Goal: Obtain resource: Obtain resource

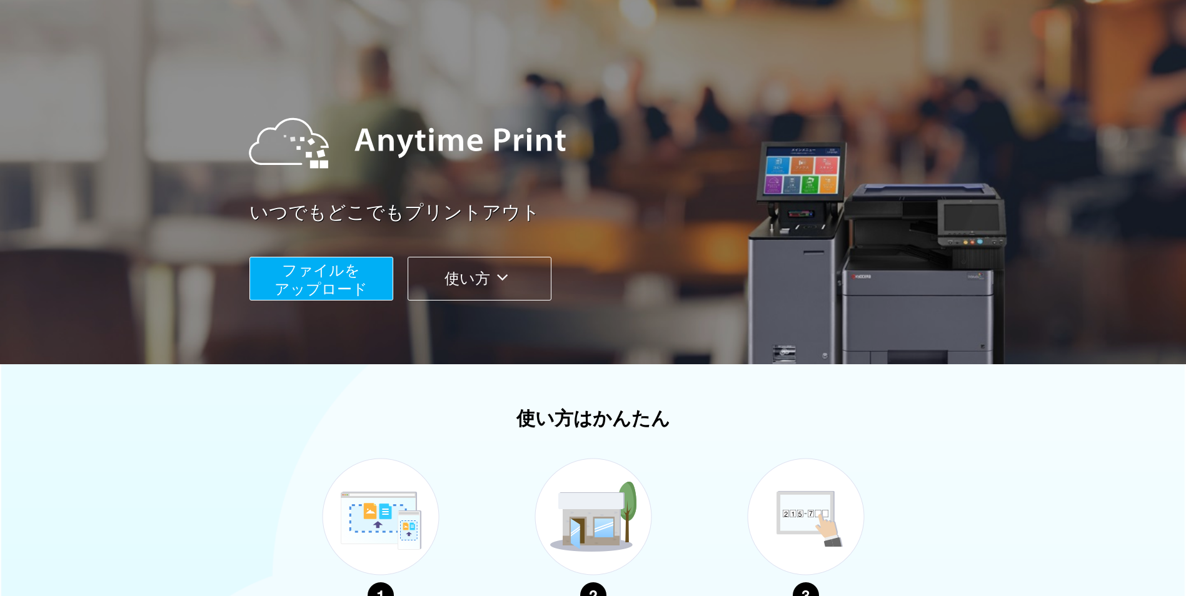
scroll to position [17, 0]
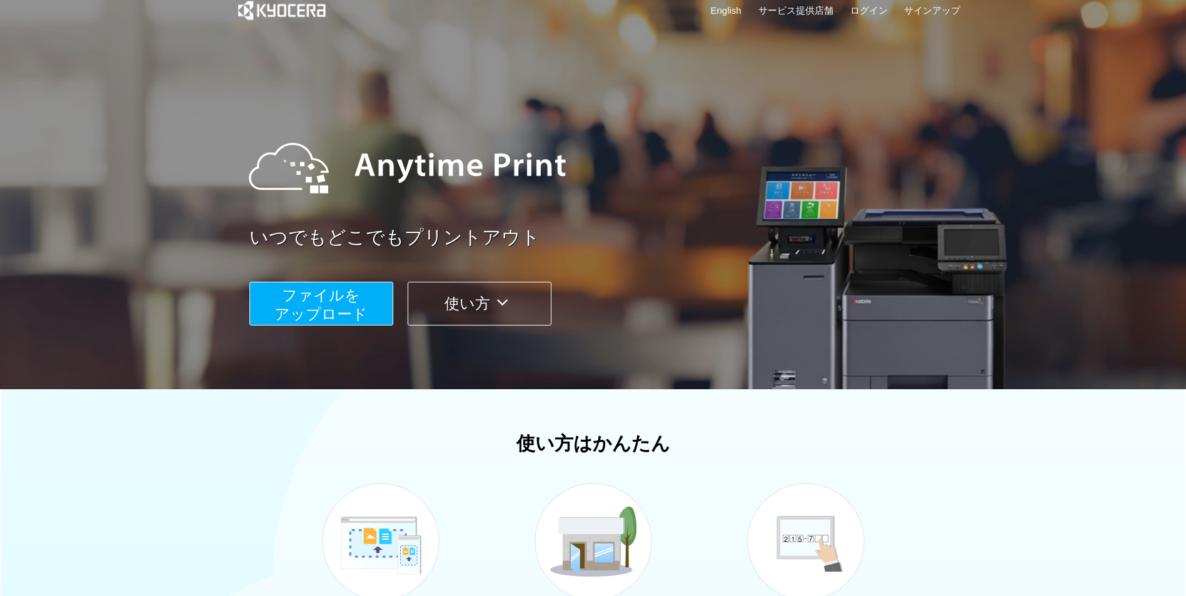
click at [293, 309] on span "ファイルを ​​アップロード" at bounding box center [320, 305] width 93 height 36
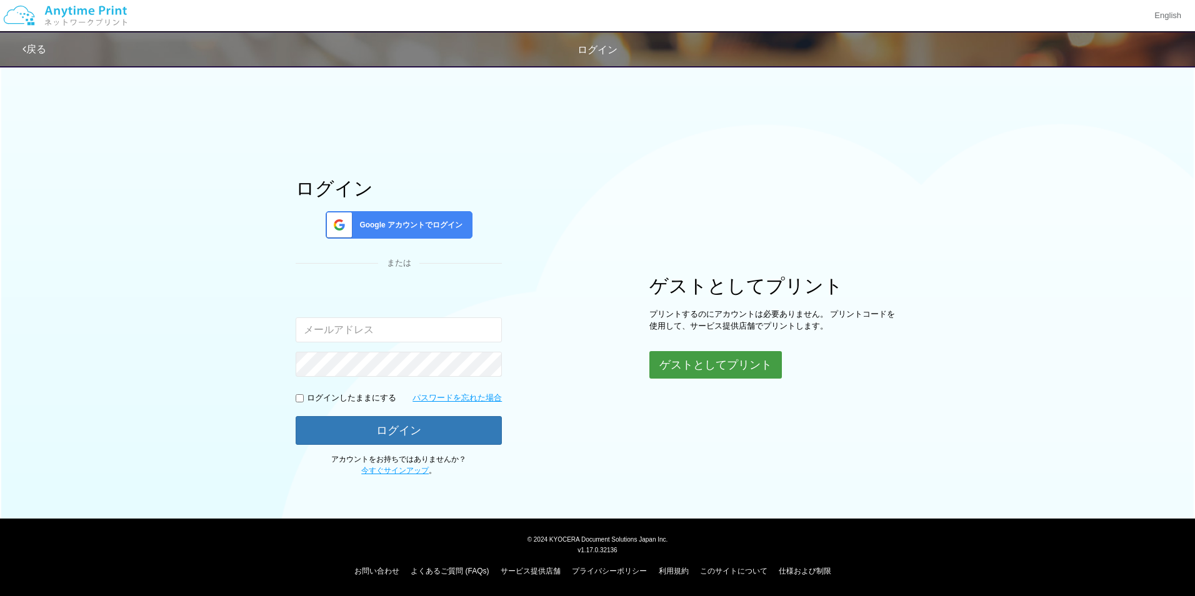
click at [721, 367] on button "ゲストとしてプリント" at bounding box center [716, 365] width 133 height 28
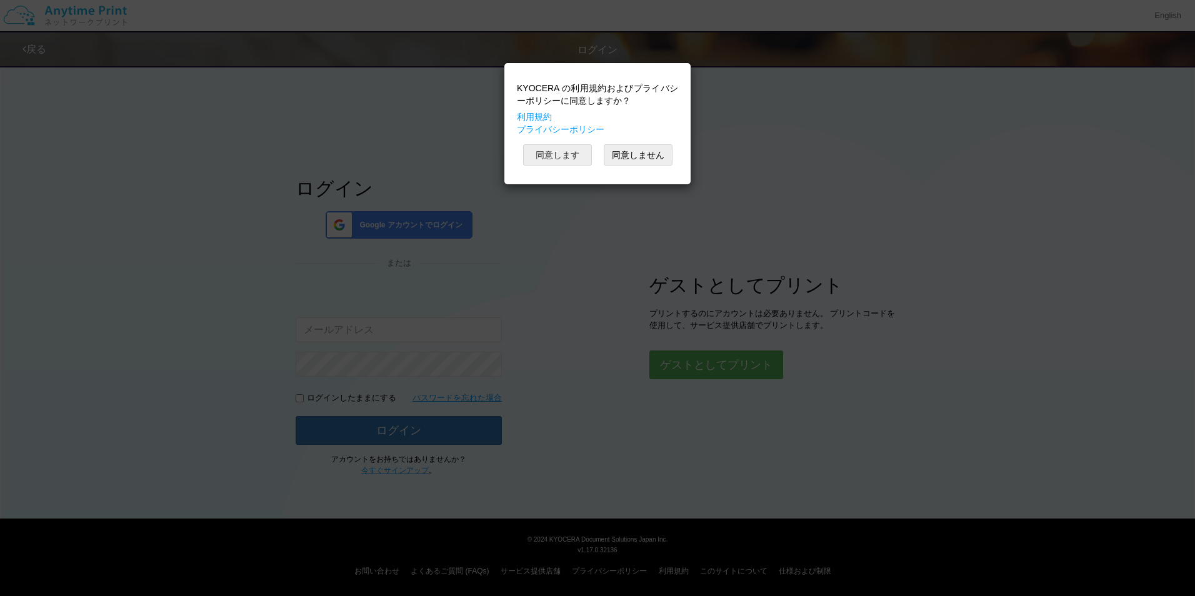
click at [568, 159] on button "同意します" at bounding box center [557, 154] width 69 height 21
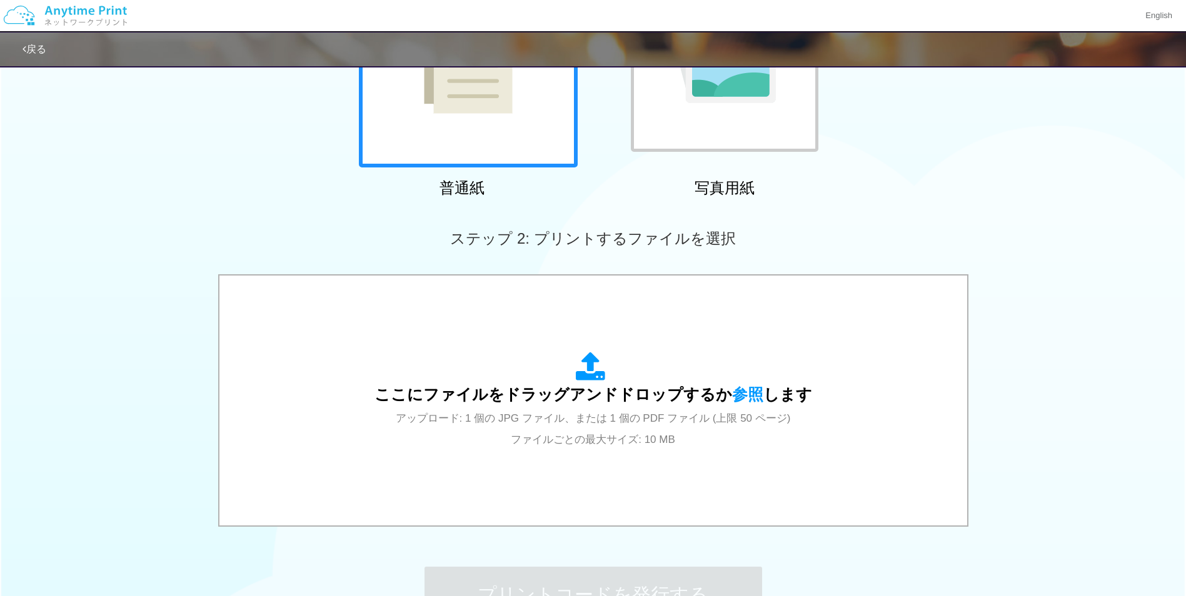
scroll to position [225, 0]
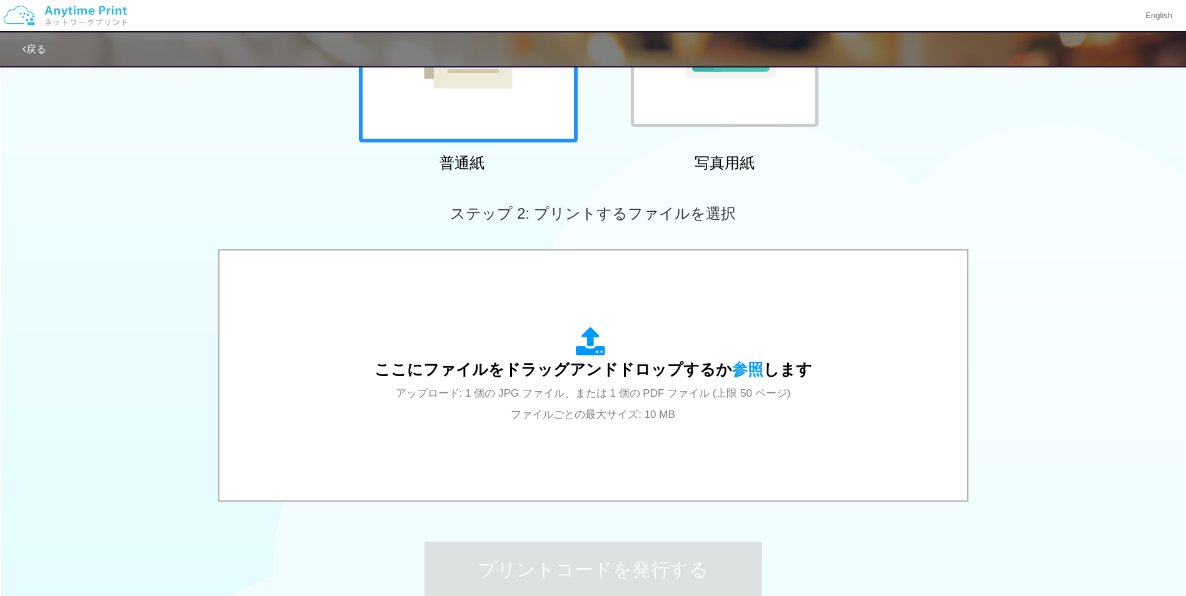
click at [1018, 283] on div "ここにファイルをドラッグアンドドロップするか 参照 します アップロード: 1 個の JPG ファイル、または 1 個の PDF ファイル (上限 50 ペー…" at bounding box center [593, 376] width 1186 height 255
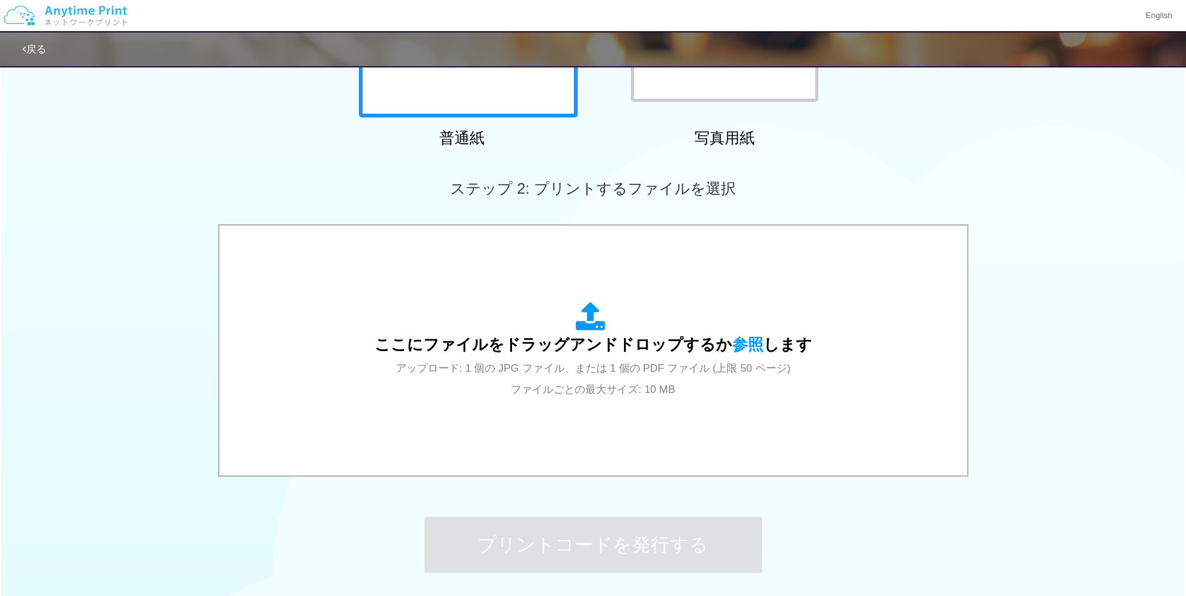
scroll to position [354, 0]
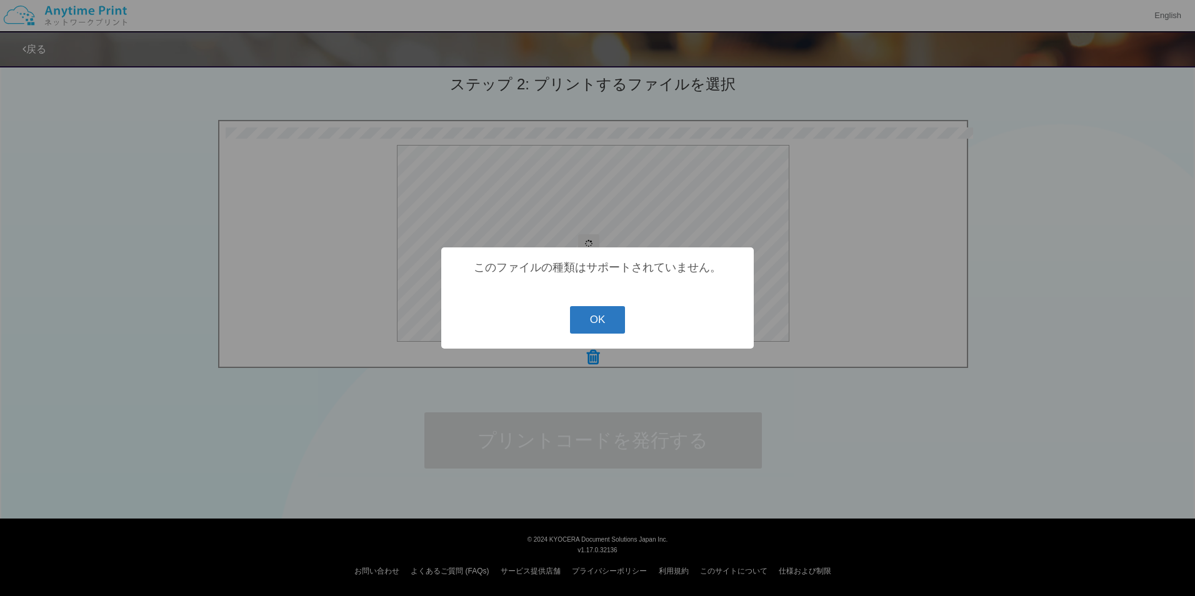
click at [580, 317] on button "OK" at bounding box center [598, 320] width 56 height 28
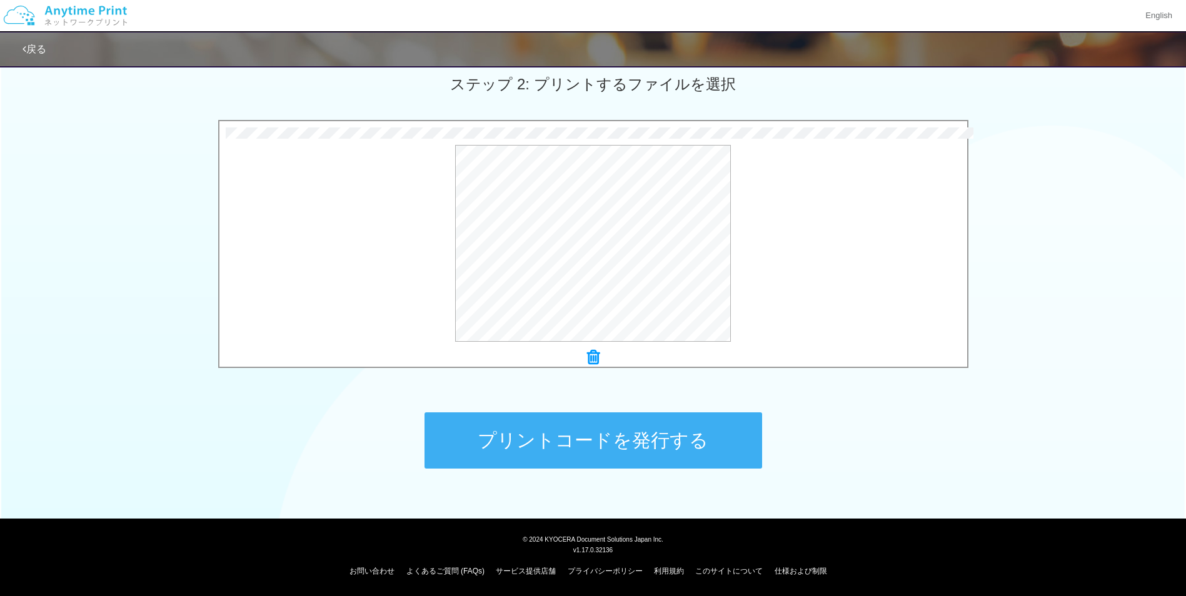
click at [668, 451] on button "プリントコードを発行する" at bounding box center [593, 441] width 338 height 56
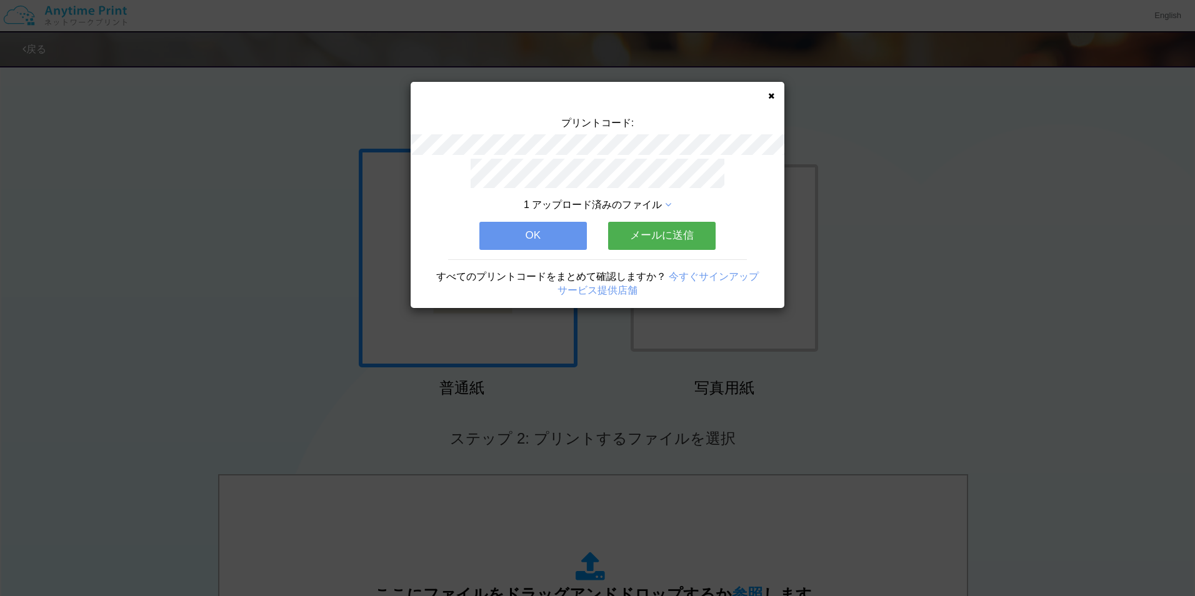
click at [768, 98] on icon at bounding box center [771, 96] width 6 height 8
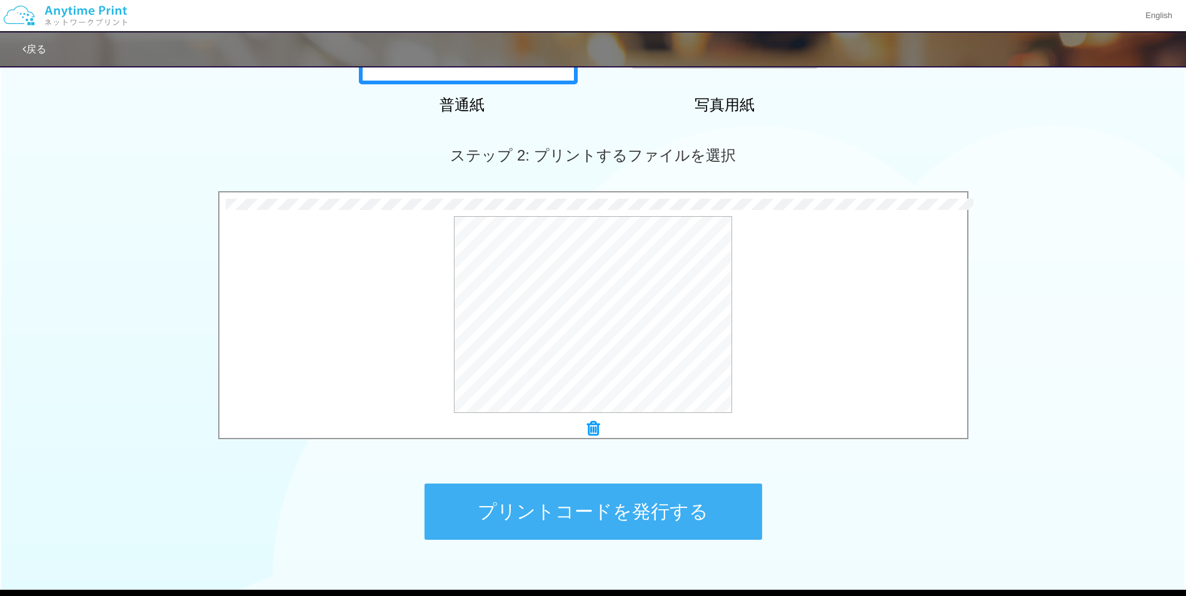
scroll to position [297, 0]
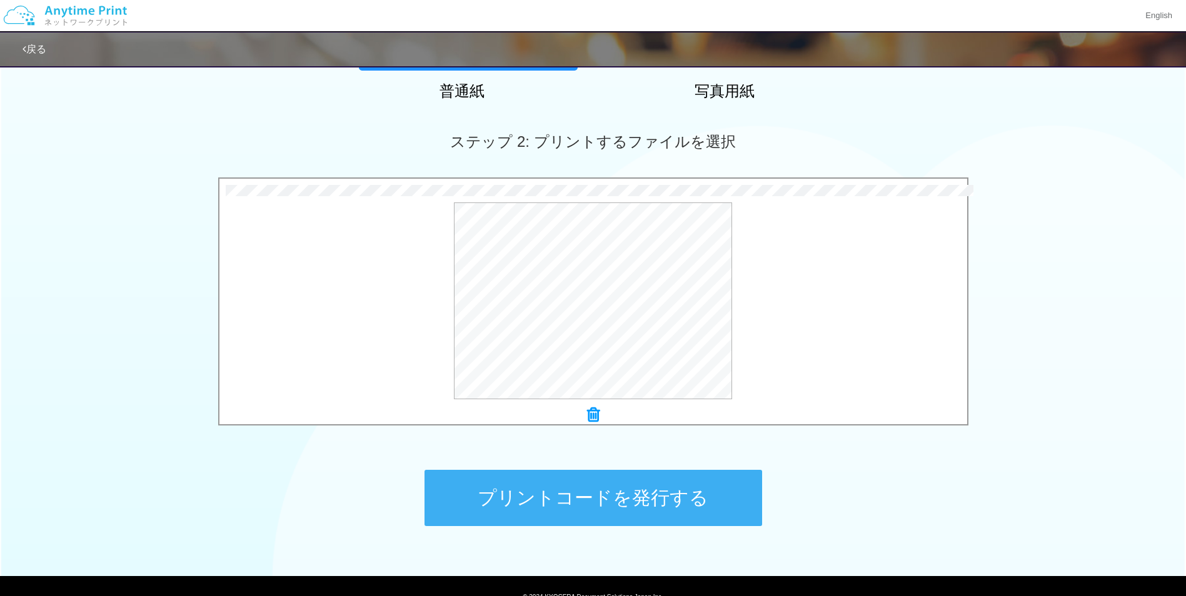
click at [712, 518] on button "プリントコードを発行する" at bounding box center [593, 498] width 338 height 56
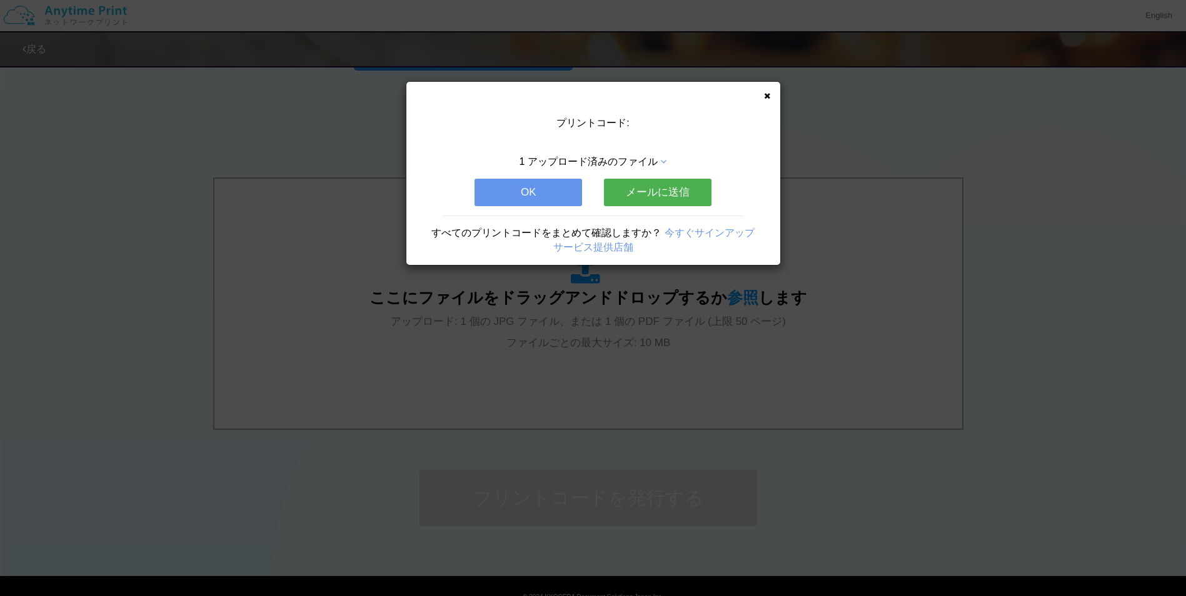
scroll to position [0, 0]
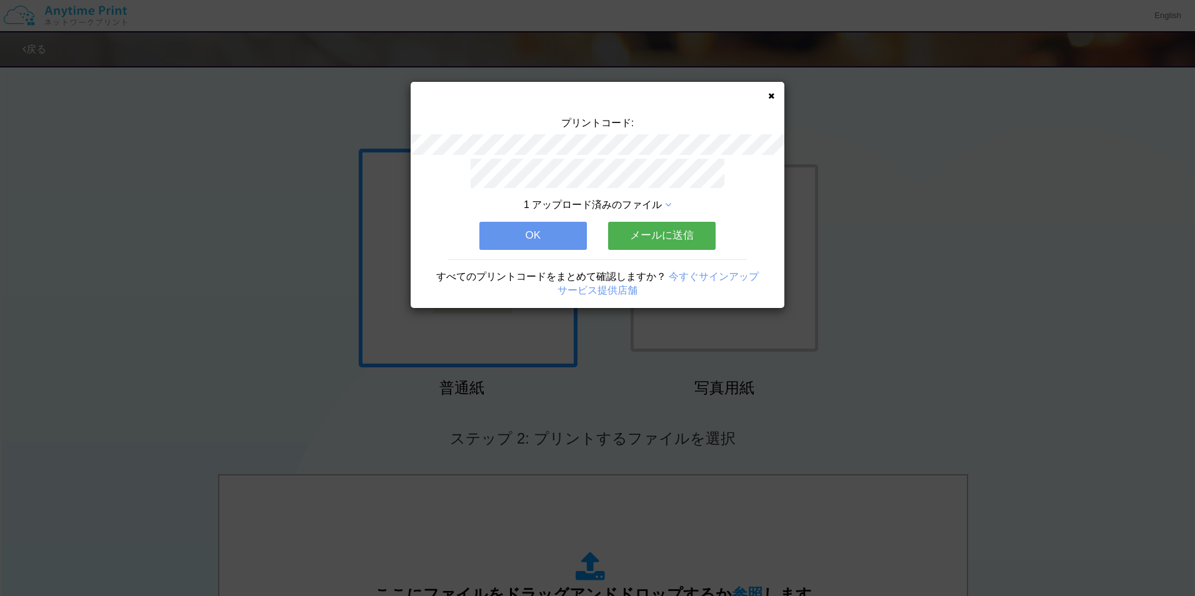
click at [693, 119] on div "プリントコード:" at bounding box center [598, 137] width 374 height 43
click at [767, 96] on div "プリントコード: 1 アップロード済みのファイル OK メールに送信 すべてのプリントコードをまとめて確認しますか？ 今すぐサインアップ サービス提供店舗" at bounding box center [598, 195] width 374 height 226
click at [770, 95] on icon at bounding box center [771, 96] width 6 height 8
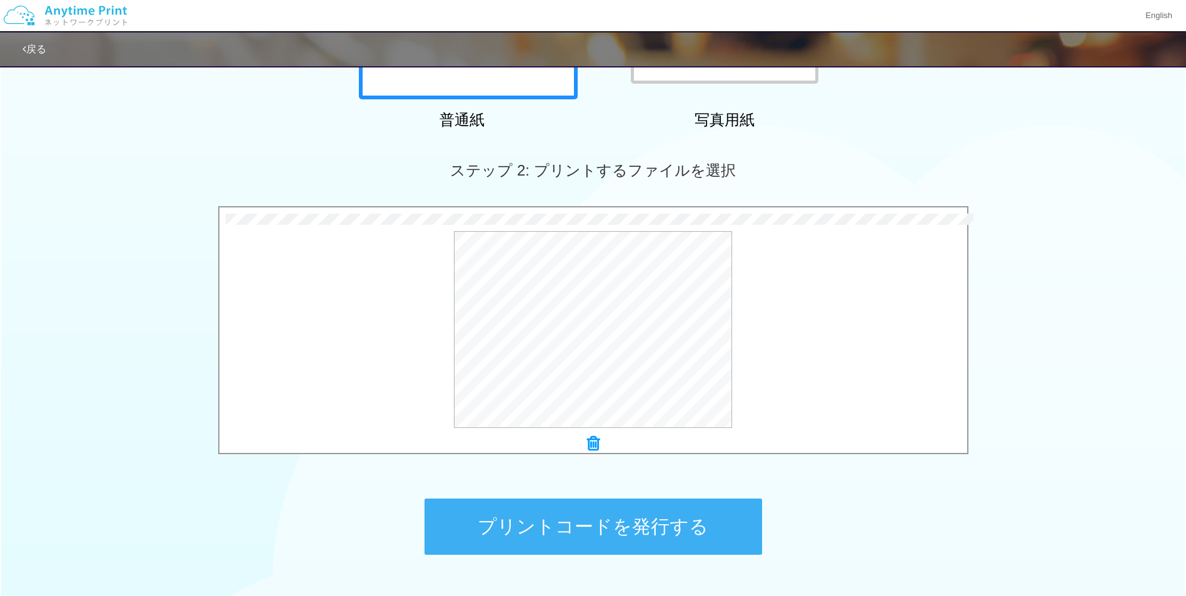
scroll to position [271, 0]
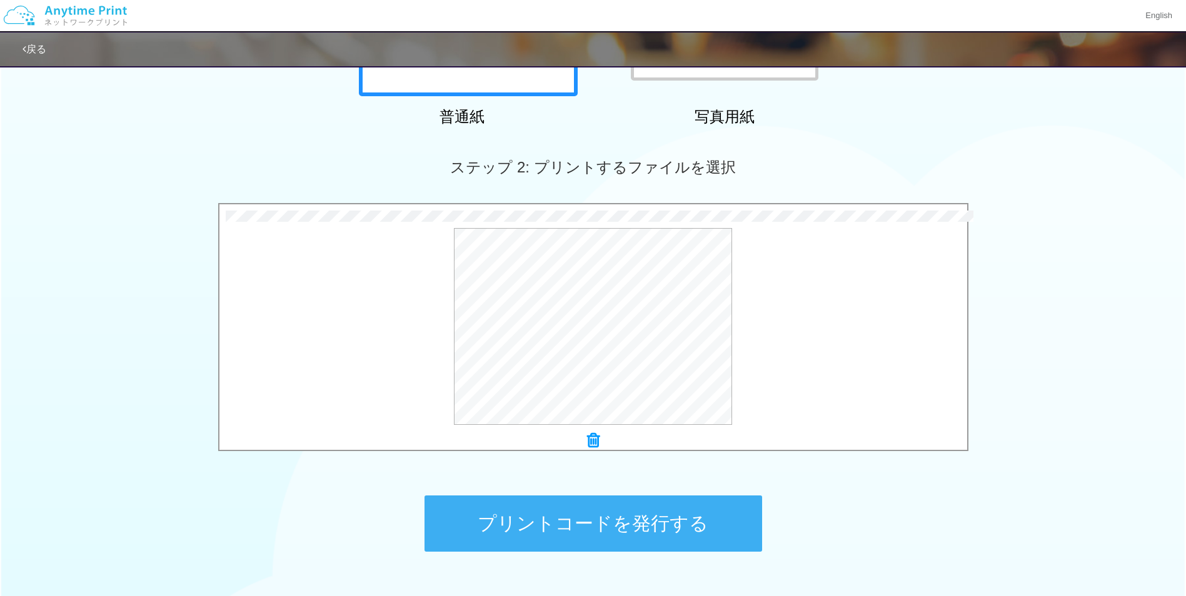
click at [623, 502] on button "プリントコードを発行する" at bounding box center [593, 524] width 338 height 56
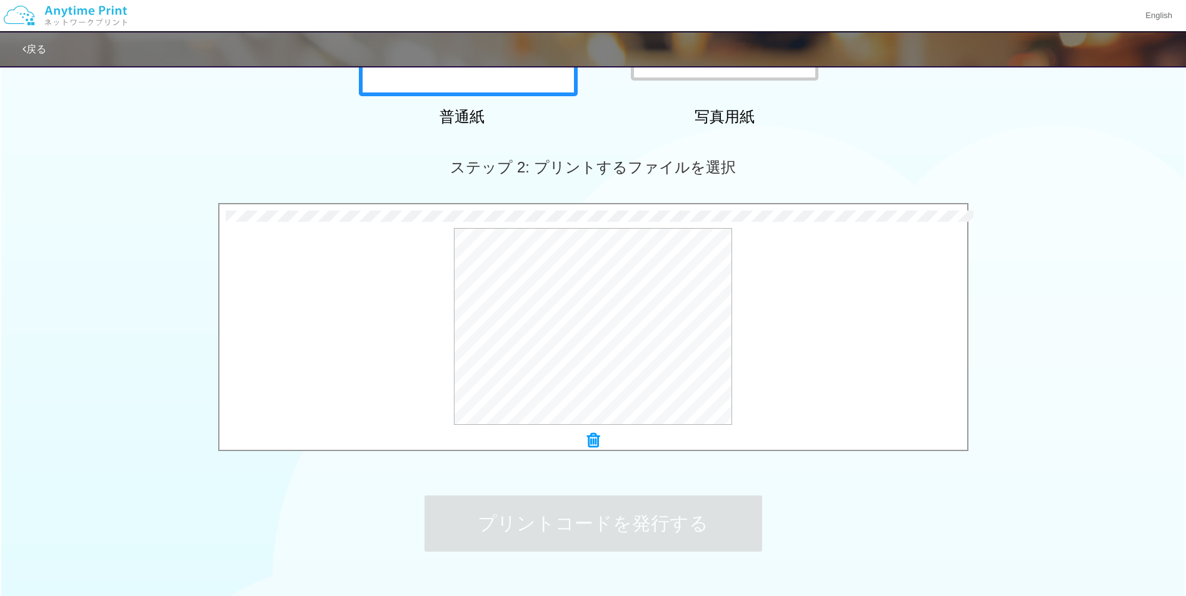
scroll to position [0, 0]
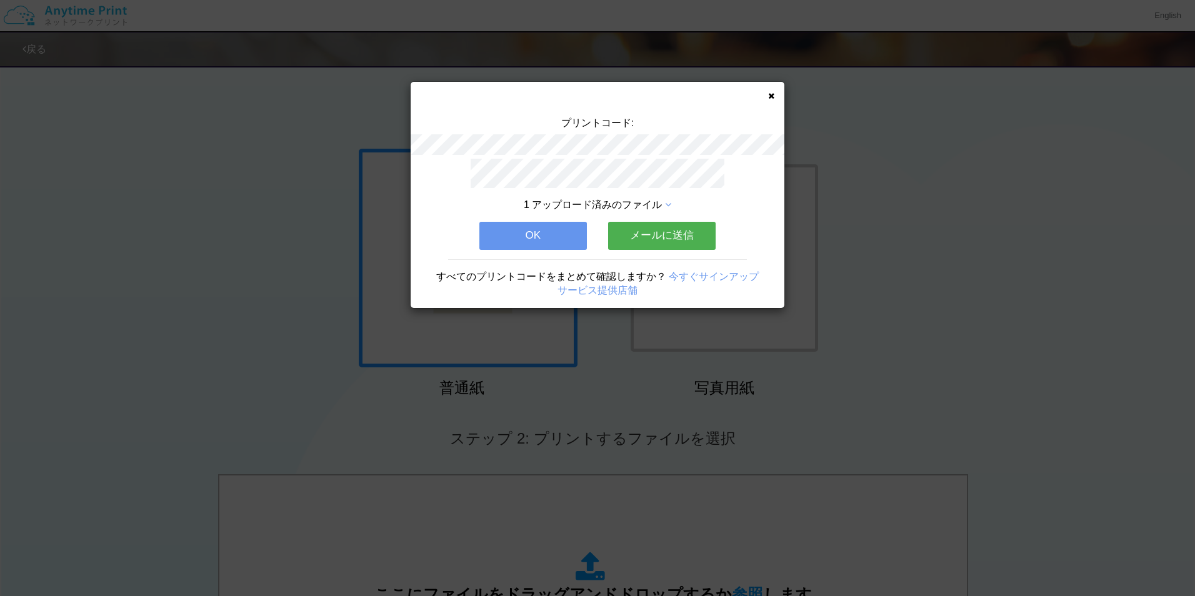
click at [769, 95] on icon at bounding box center [771, 96] width 6 height 8
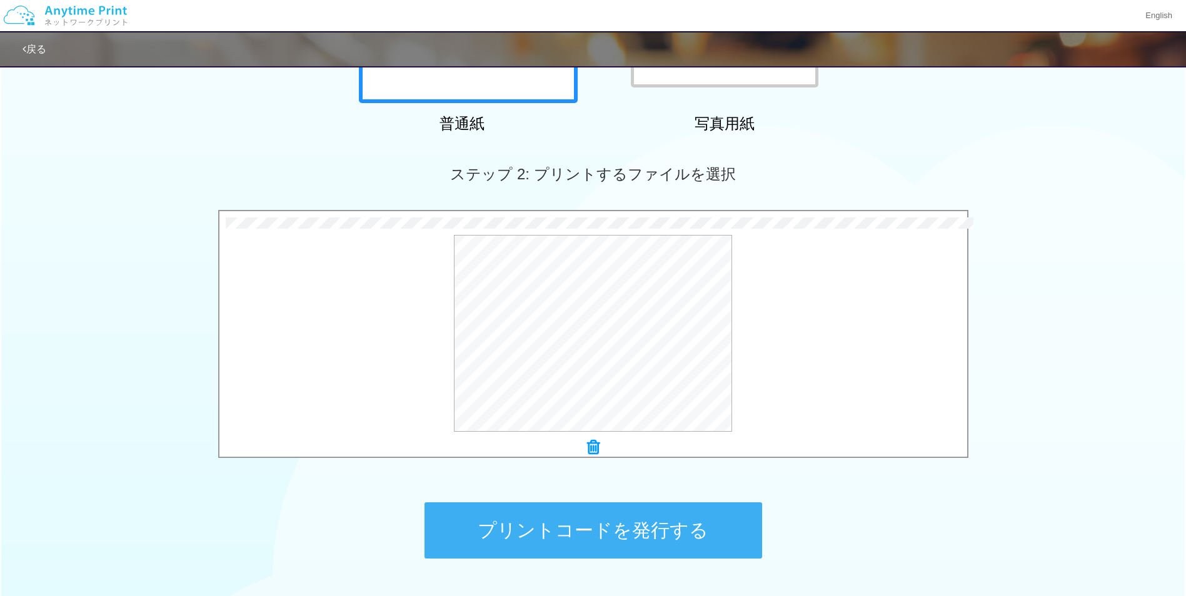
scroll to position [294, 0]
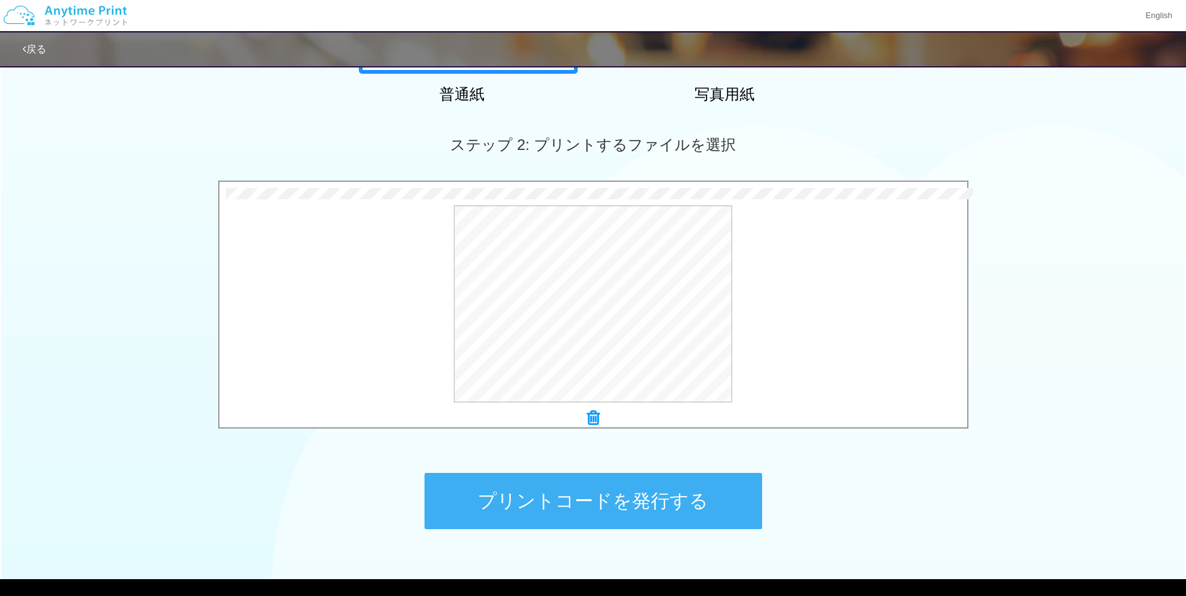
click at [648, 489] on button "プリントコードを発行する" at bounding box center [593, 501] width 338 height 56
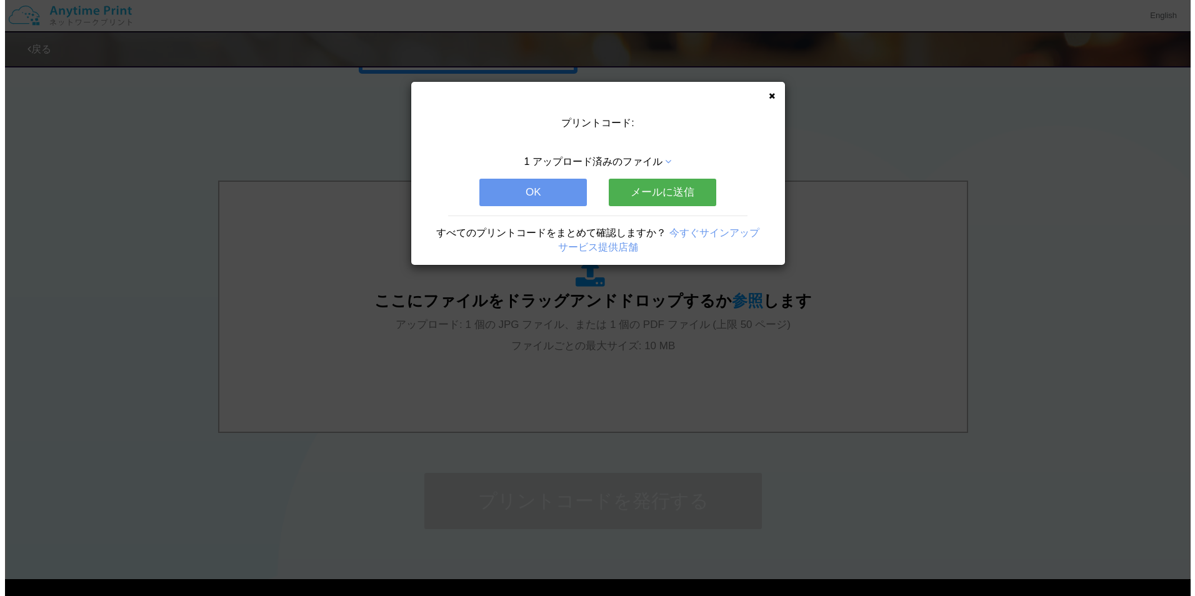
scroll to position [0, 0]
